Goal: Find specific page/section: Find specific page/section

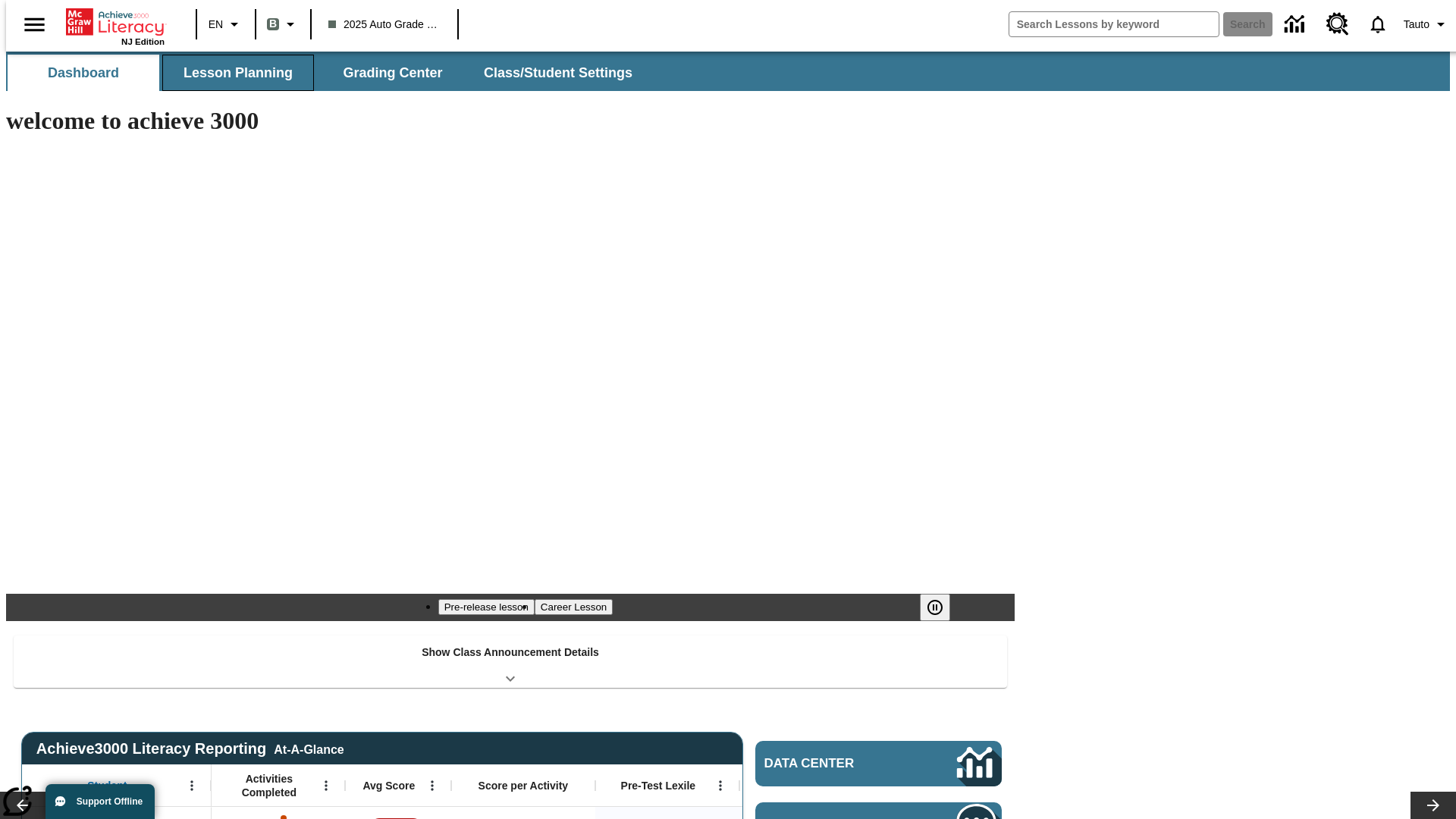
click at [232, 73] on span "Lesson Planning" at bounding box center [237, 74] width 110 height 17
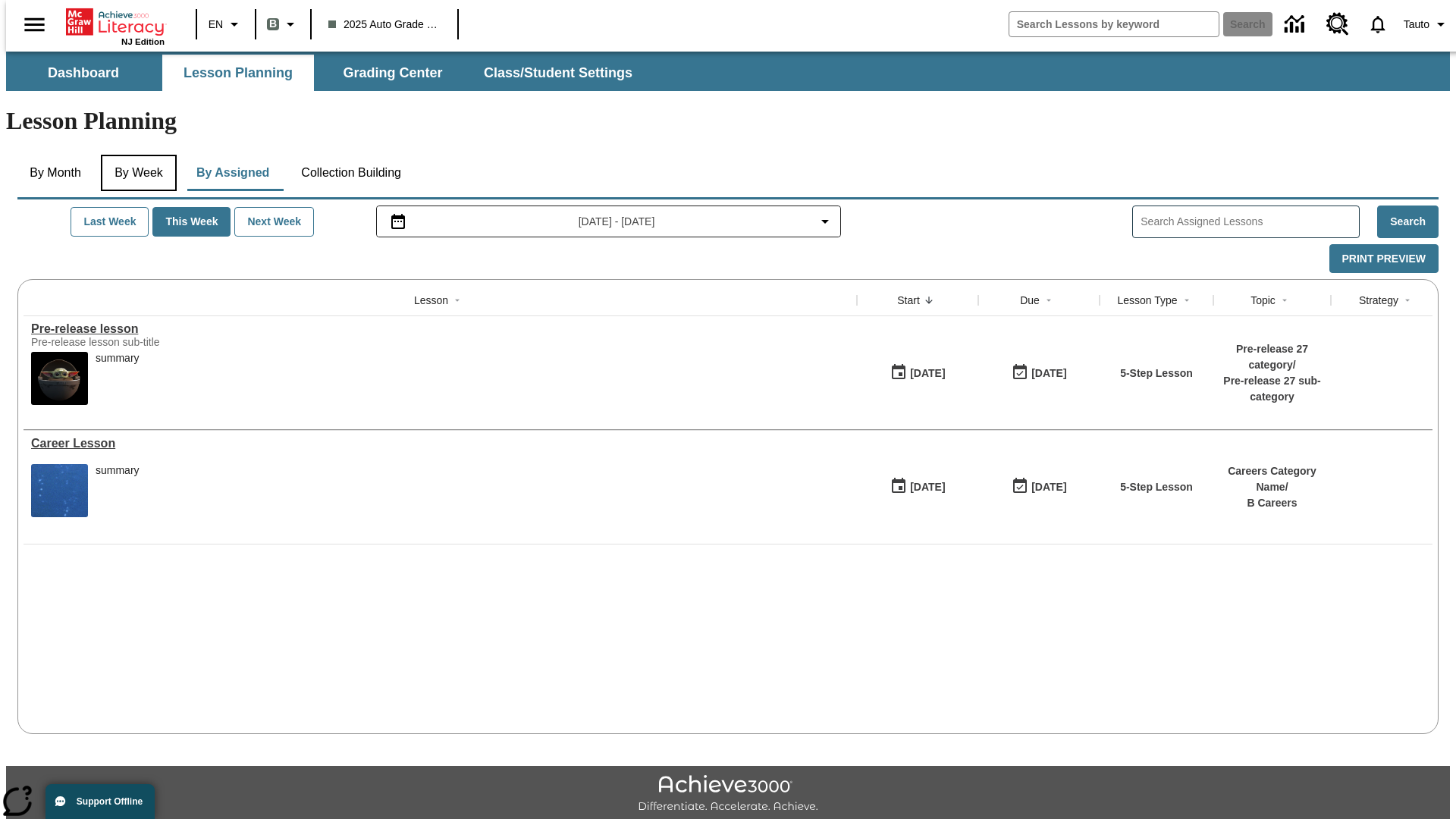
click at [136, 155] on button "By Week" at bounding box center [139, 173] width 76 height 37
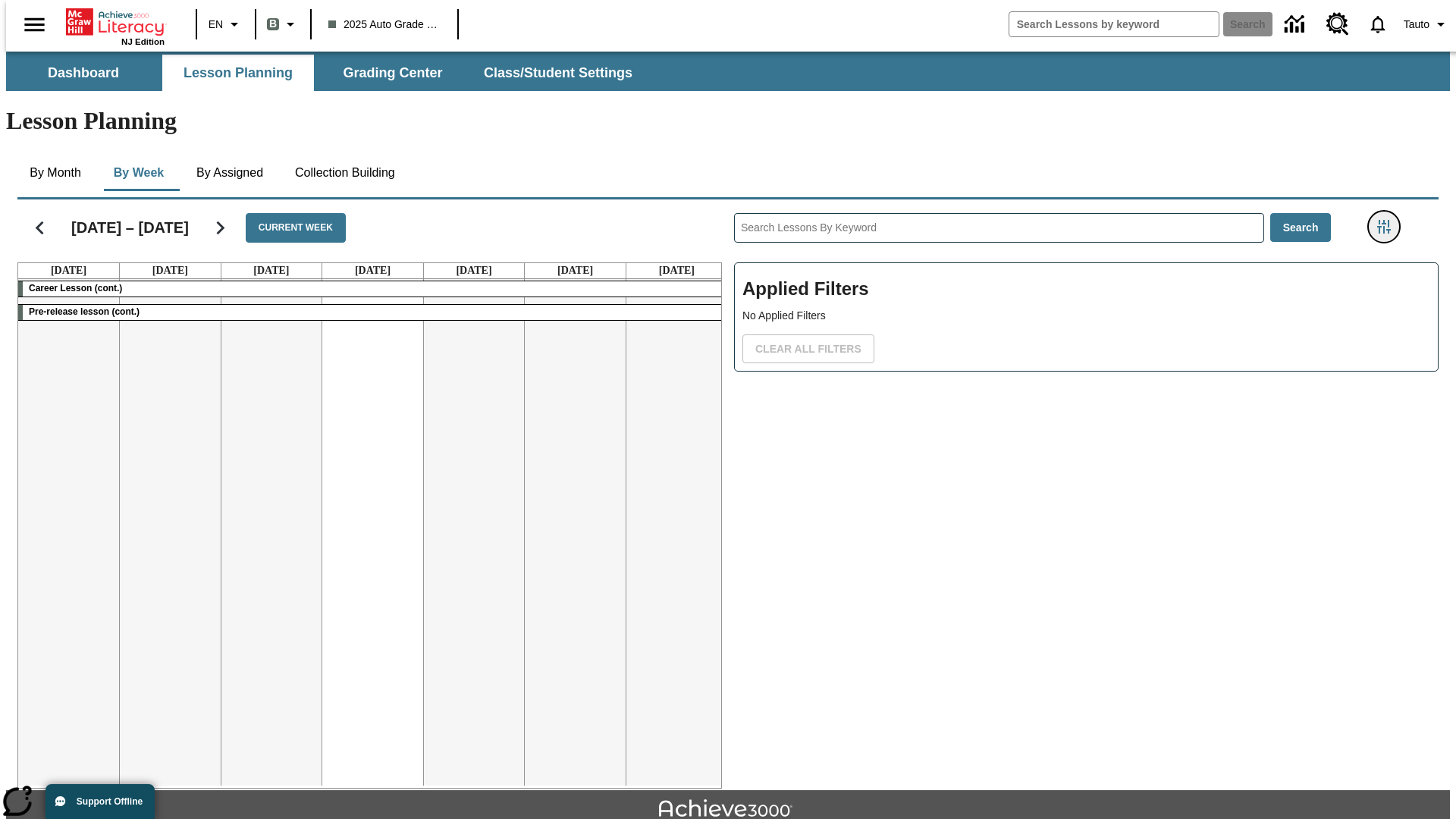
click at [1389, 220] on icon "Filters Side menu" at bounding box center [1384, 227] width 14 height 14
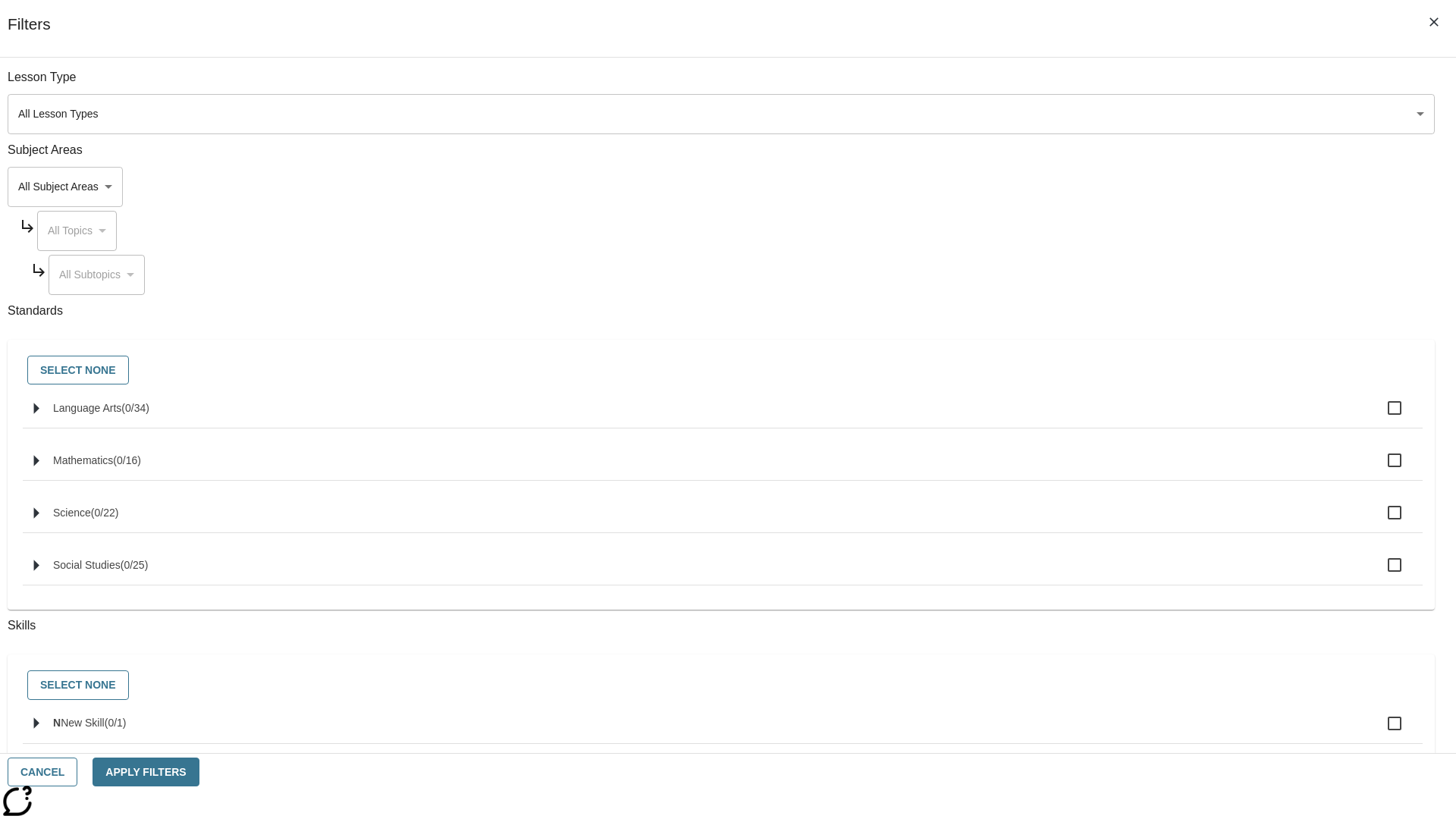
click at [1092, 113] on body "Skip to main content NJ Edition EN B 2025 Auto Grade 1 B Search 0 Tauto Dashboa…" at bounding box center [728, 469] width 1444 height 836
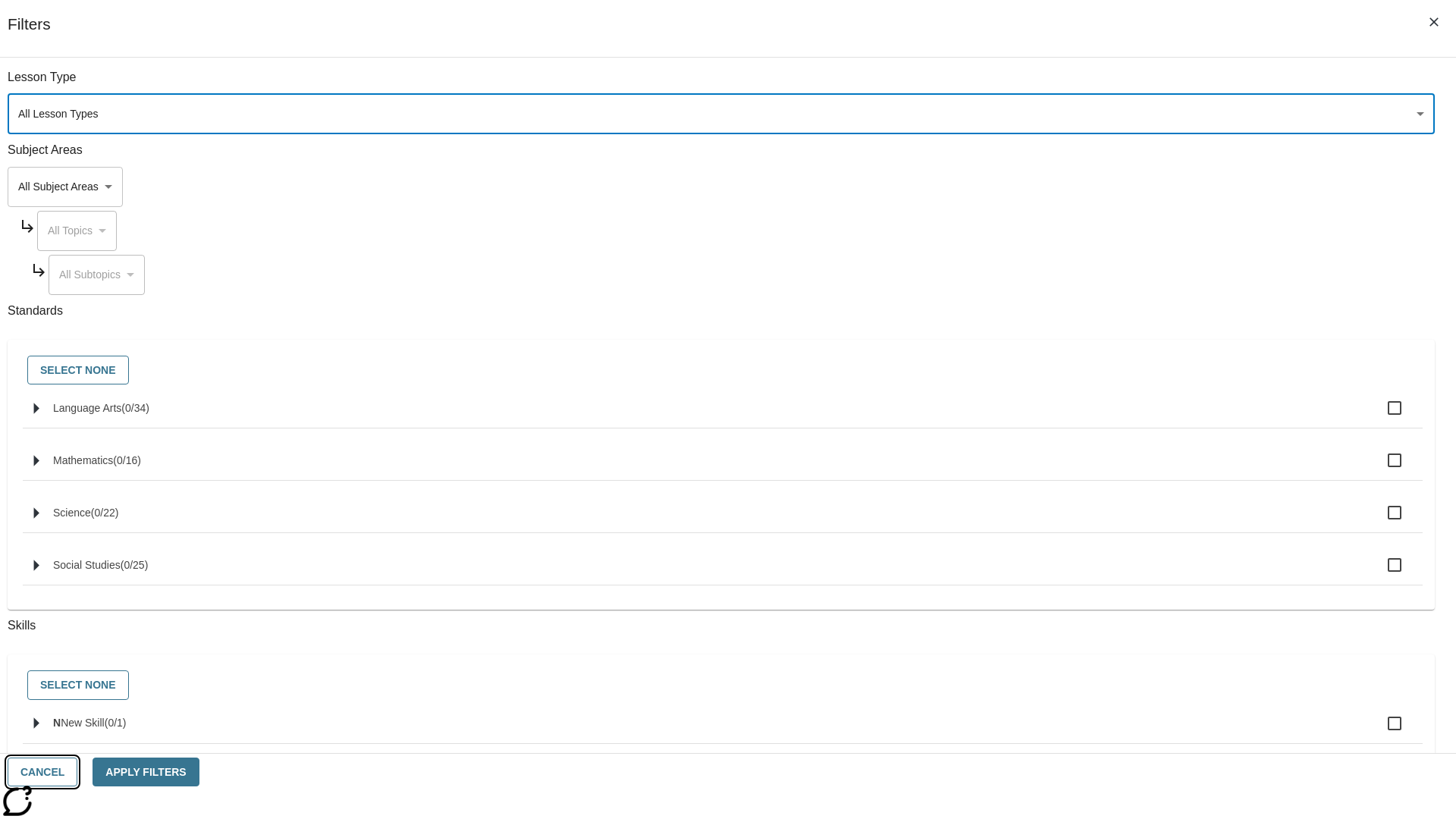
click at [78, 772] on button "Cancel" at bounding box center [43, 772] width 70 height 30
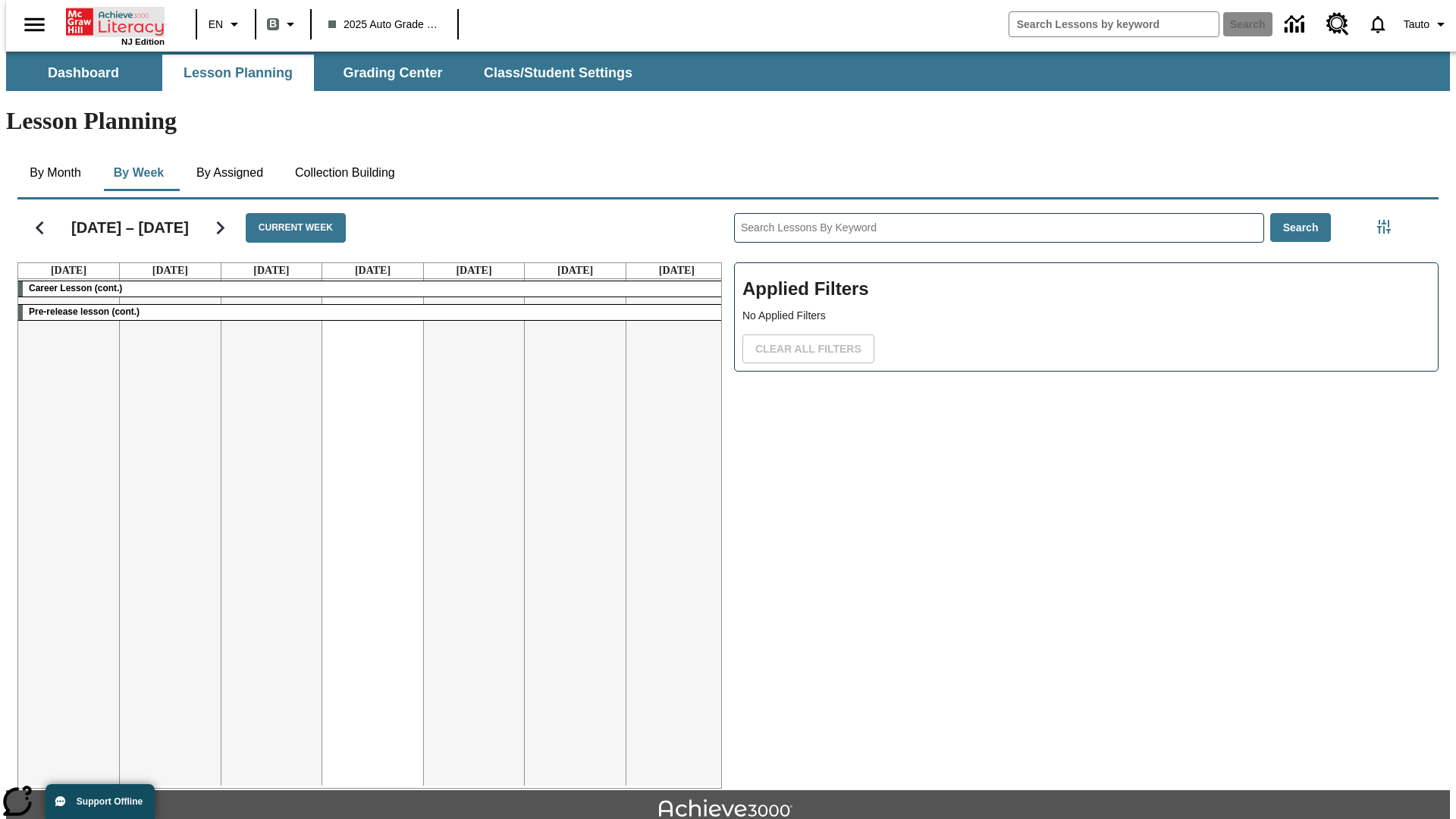
click at [110, 20] on icon "Home" at bounding box center [116, 21] width 101 height 30
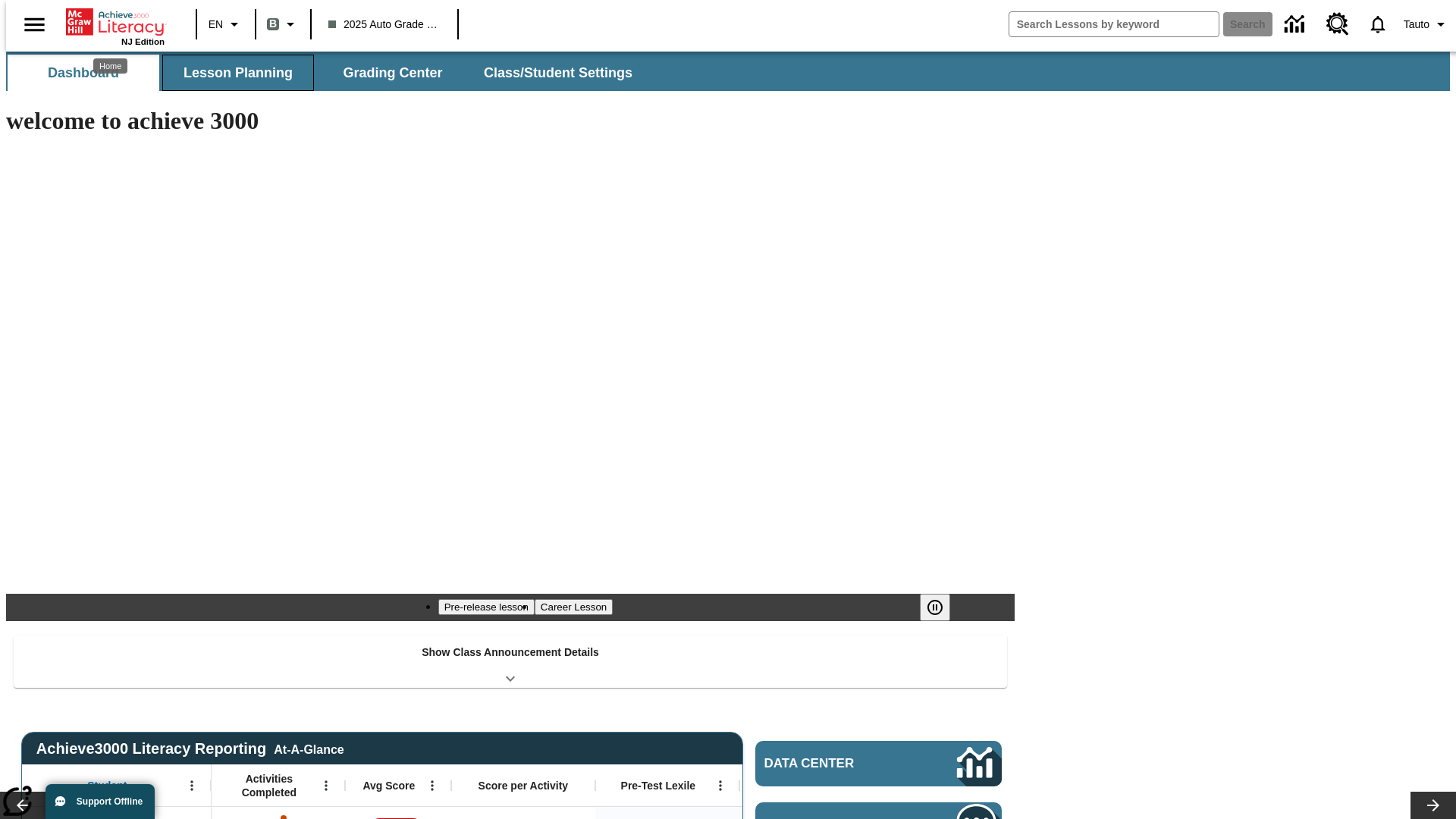
click at [232, 73] on span "Lesson Planning" at bounding box center [237, 74] width 110 height 17
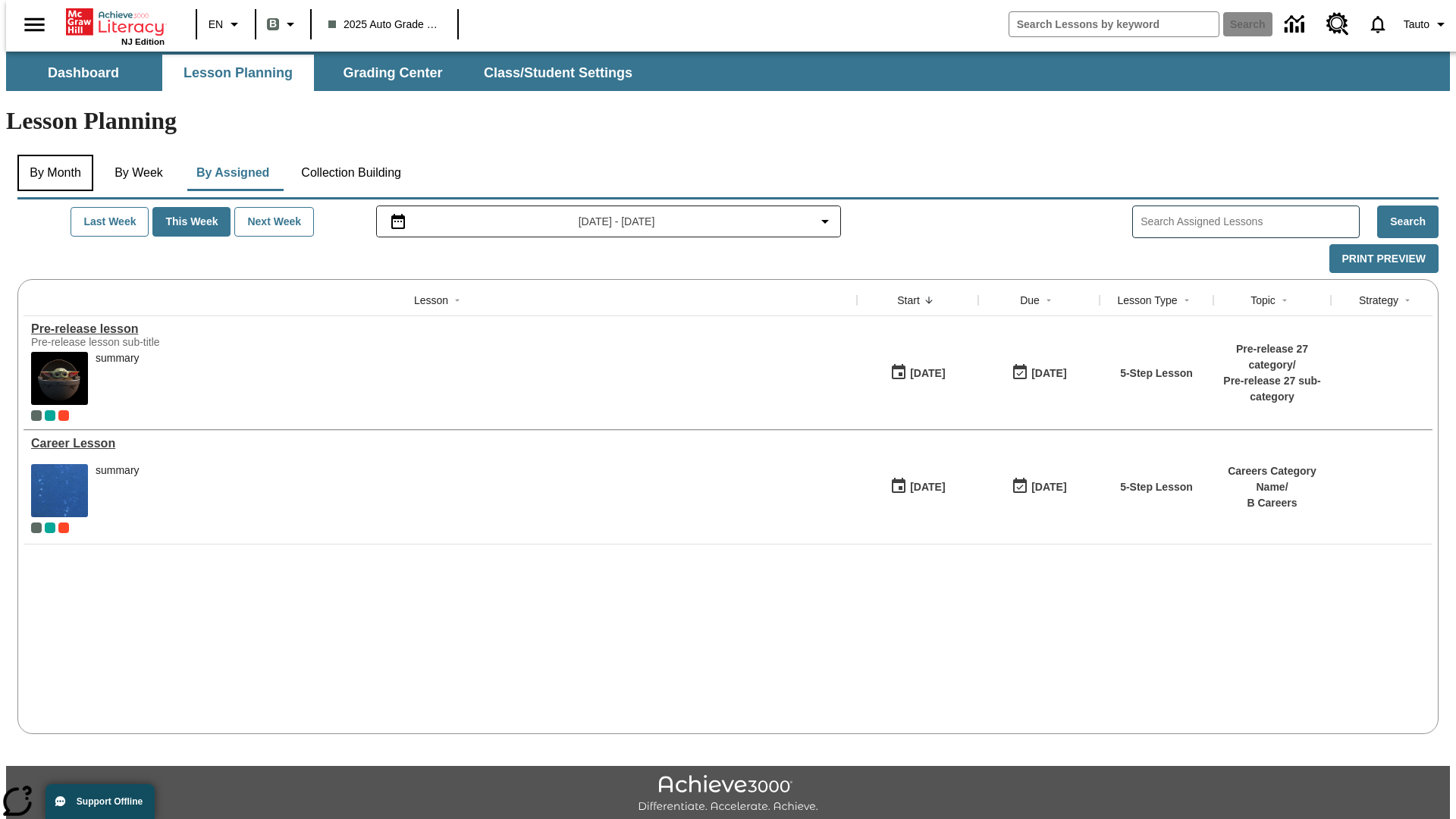
click at [50, 155] on button "By Month" at bounding box center [55, 173] width 76 height 37
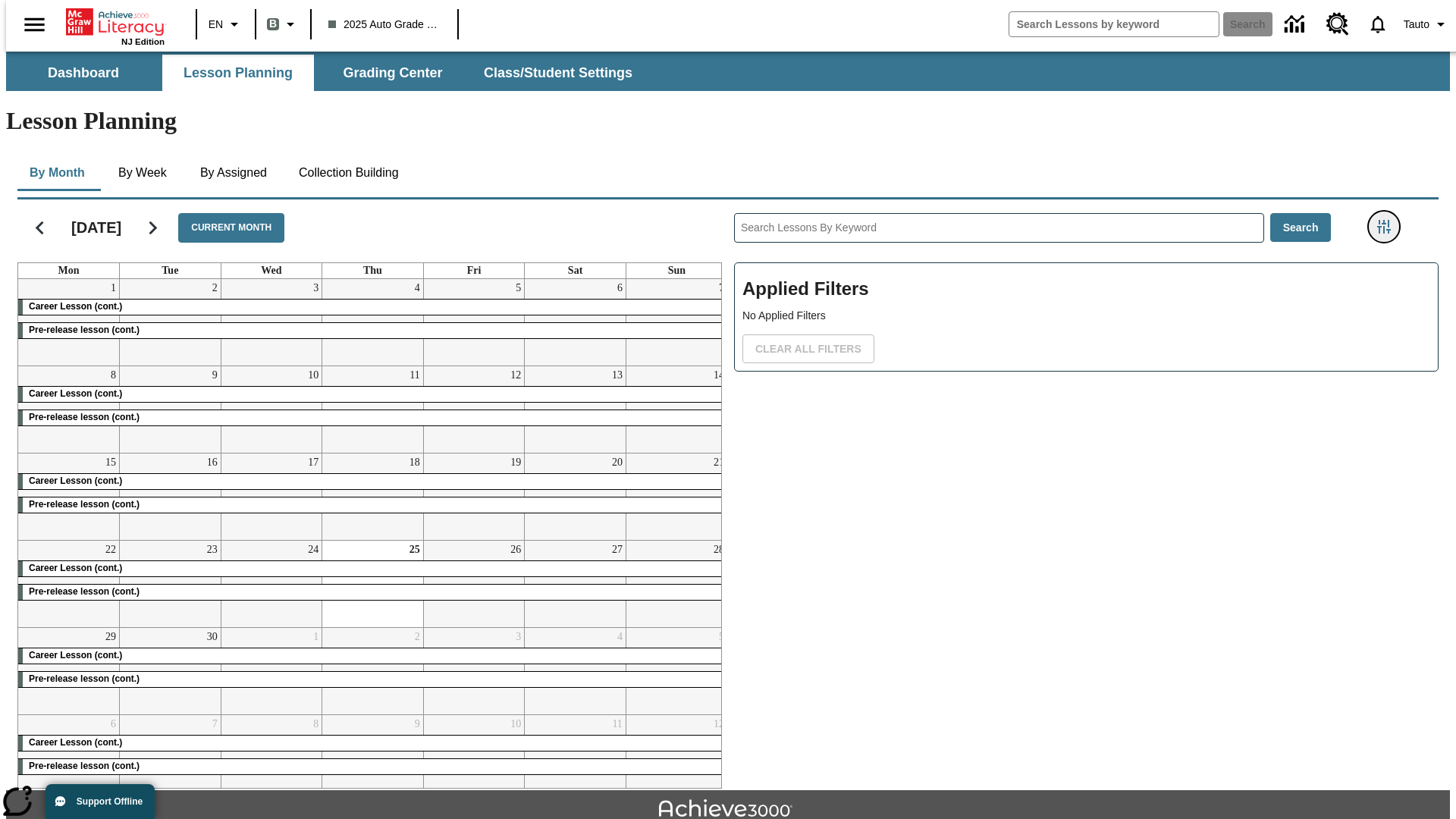
click at [1389, 220] on icon "Filters Side menu" at bounding box center [1384, 227] width 14 height 14
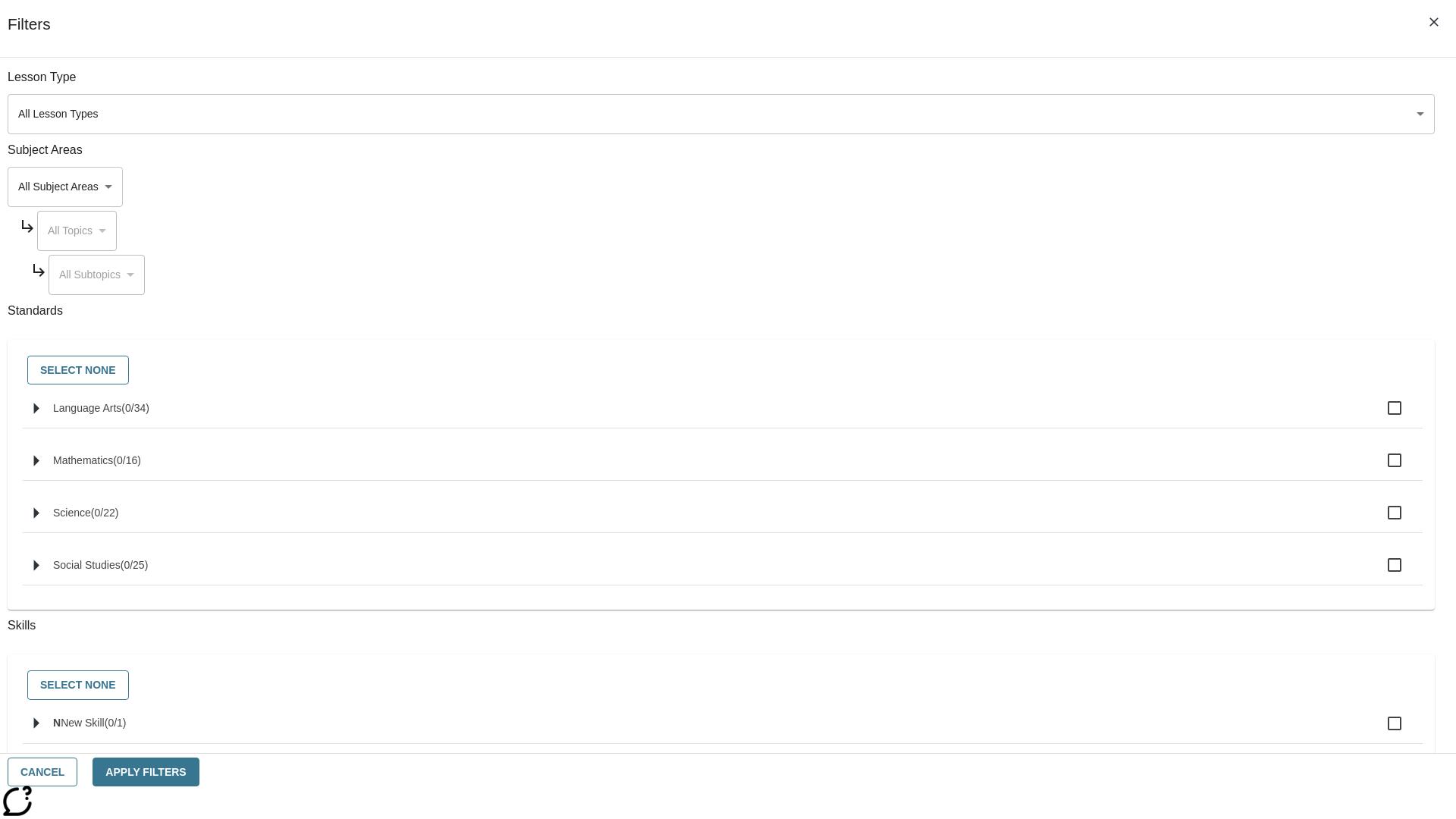
click at [1092, 113] on body "Skip to main content NJ Edition EN B 2025 Auto Grade 1 B Search 0 Tauto Dashboa…" at bounding box center [728, 469] width 1444 height 836
